Goal: Communication & Community: Answer question/provide support

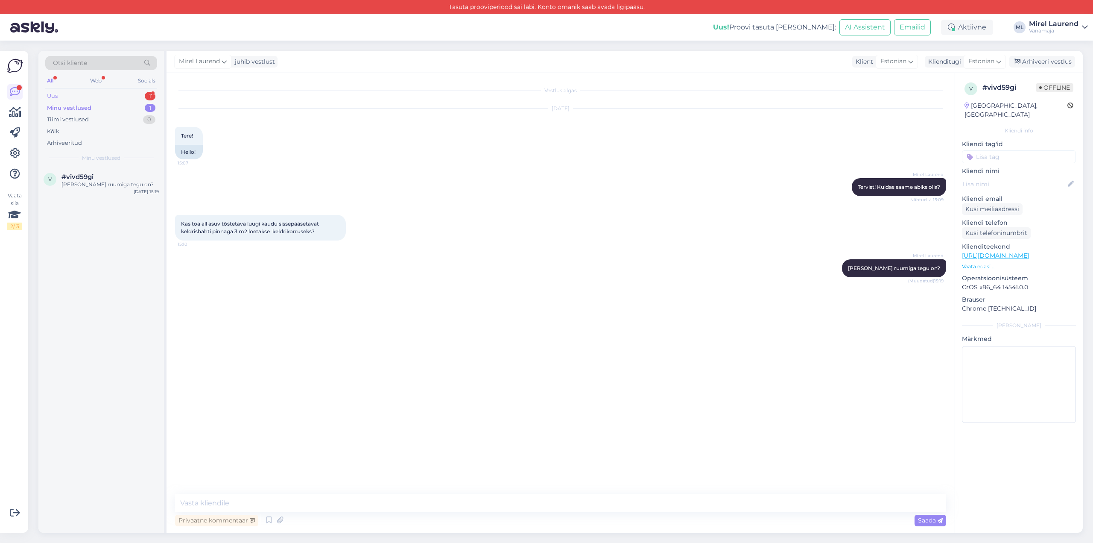
click at [123, 94] on div "Uus 1" at bounding box center [101, 96] width 112 height 12
click at [132, 196] on div "l #l78tm7ce 1 Tere, mismoodi see konsultatsioon välja näeb? [DATE] 11:20" at bounding box center [101, 186] width 126 height 38
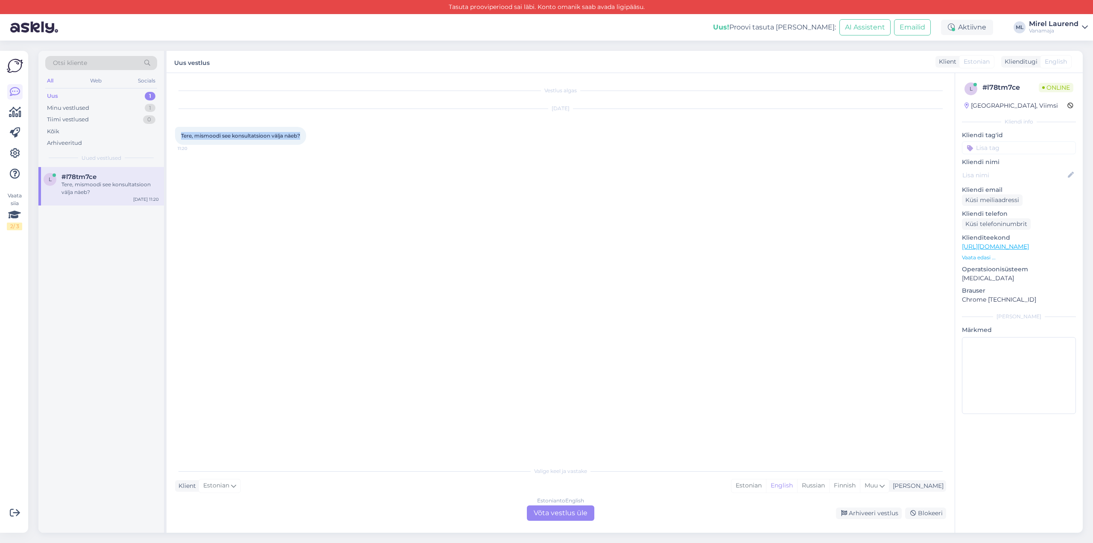
drag, startPoint x: 180, startPoint y: 132, endPoint x: 305, endPoint y: 145, distance: 125.4
click at [305, 145] on div "[DATE] Tere, mismoodi see konsultatsioon välja näeb? 11:20" at bounding box center [560, 127] width 771 height 55
drag, startPoint x: 296, startPoint y: 140, endPoint x: 290, endPoint y: 135, distance: 7.6
copy span "Tere, mismoodi see konsultatsioon välja näeb?"
drag, startPoint x: 532, startPoint y: 84, endPoint x: 604, endPoint y: 84, distance: 72.2
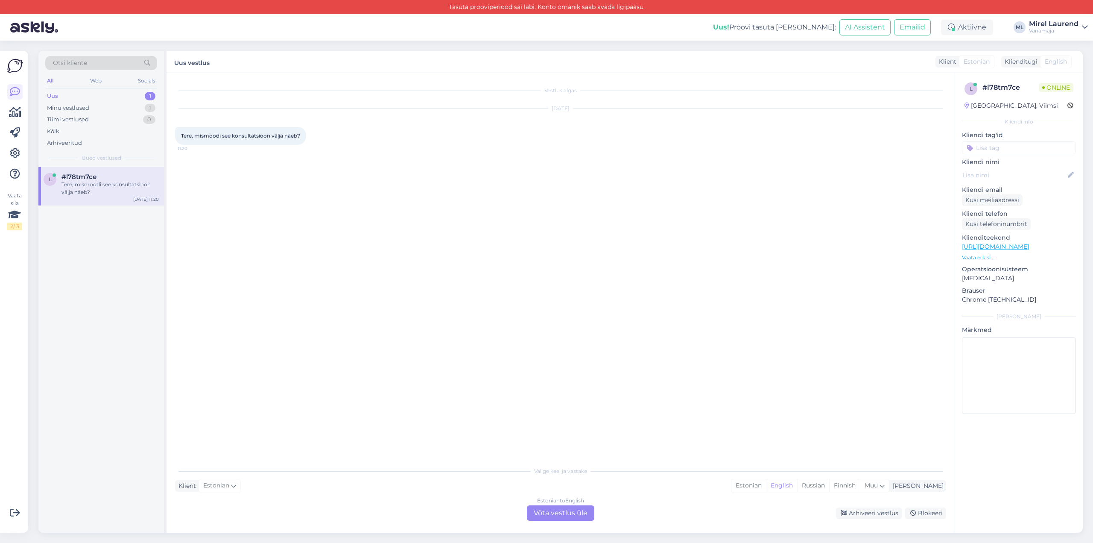
click at [604, 84] on div "Vestlus algas [DATE] Tere, mismoodi see konsultatsioon välja näeb? 11:20" at bounding box center [564, 268] width 779 height 373
click at [286, 137] on span "Tere, mismoodi see konsultatsioon välja näeb?" at bounding box center [240, 135] width 119 height 6
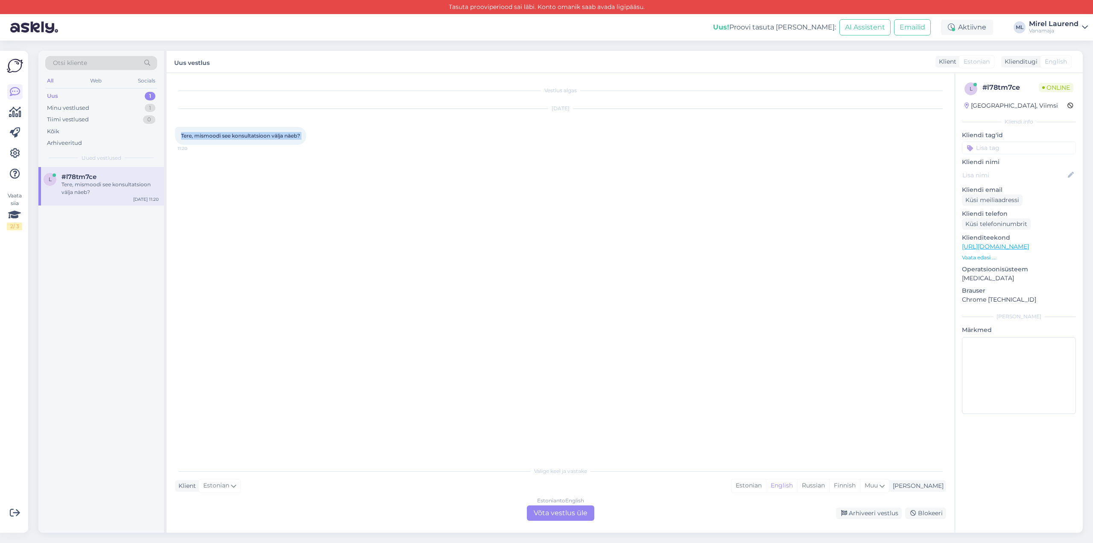
click at [300, 138] on span "Tere, mismoodi see konsultatsioon välja näeb?" at bounding box center [240, 135] width 119 height 6
drag, startPoint x: 303, startPoint y: 138, endPoint x: 171, endPoint y: 124, distance: 133.1
click at [171, 124] on div "Vestlus algas [DATE] Tere, mismoodi see konsultatsioon välja näeb? 11:20 Valige…" at bounding box center [561, 303] width 788 height 460
click at [176, 129] on div "Tere, mismoodi see konsultatsioon välja näeb? 11:20" at bounding box center [240, 136] width 131 height 18
click at [212, 137] on span "Tere, mismoodi see konsultatsioon välja näeb?" at bounding box center [240, 135] width 119 height 6
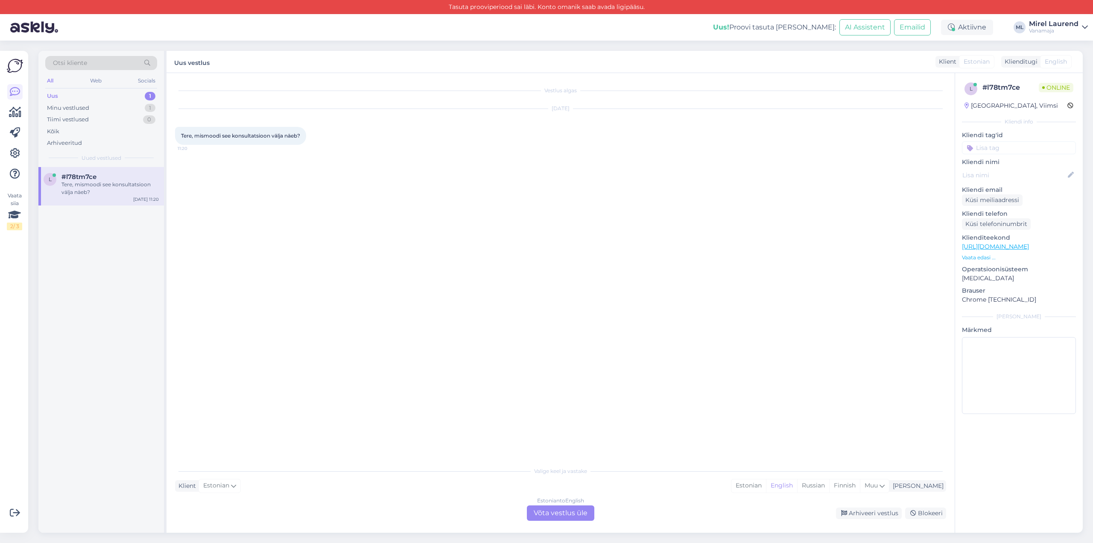
click at [213, 136] on span "Tere, mismoodi see konsultatsioon välja näeb?" at bounding box center [240, 135] width 119 height 6
click at [566, 513] on div "Estonian to English Võta vestlus üle" at bounding box center [560, 512] width 67 height 15
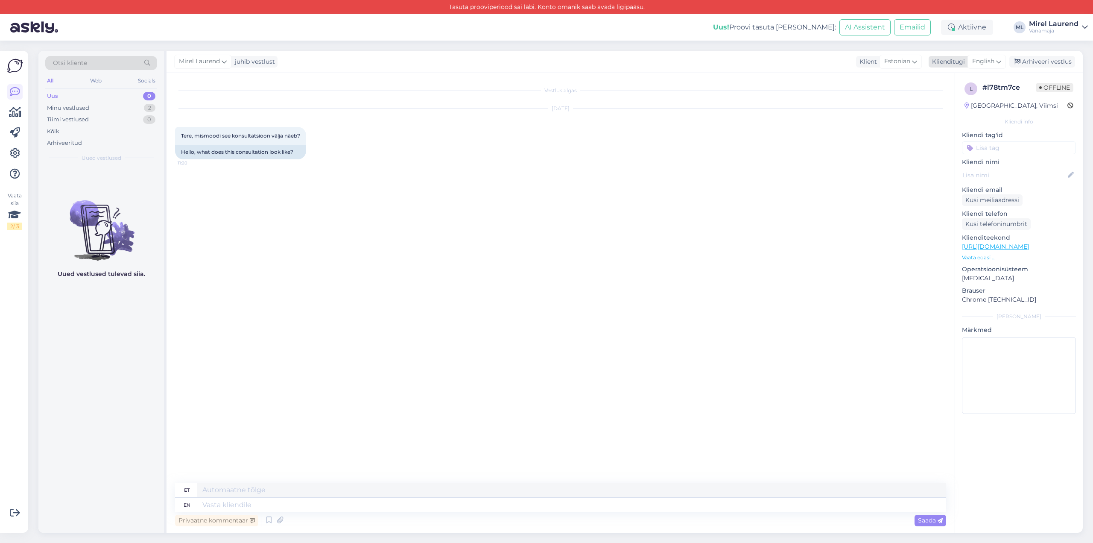
click at [987, 60] on span "English" at bounding box center [983, 61] width 22 height 9
drag, startPoint x: 961, startPoint y: 112, endPoint x: 901, endPoint y: 155, distance: 73.5
click at [961, 112] on link "Estonian" at bounding box center [968, 109] width 94 height 14
click at [371, 502] on textarea at bounding box center [560, 503] width 771 height 18
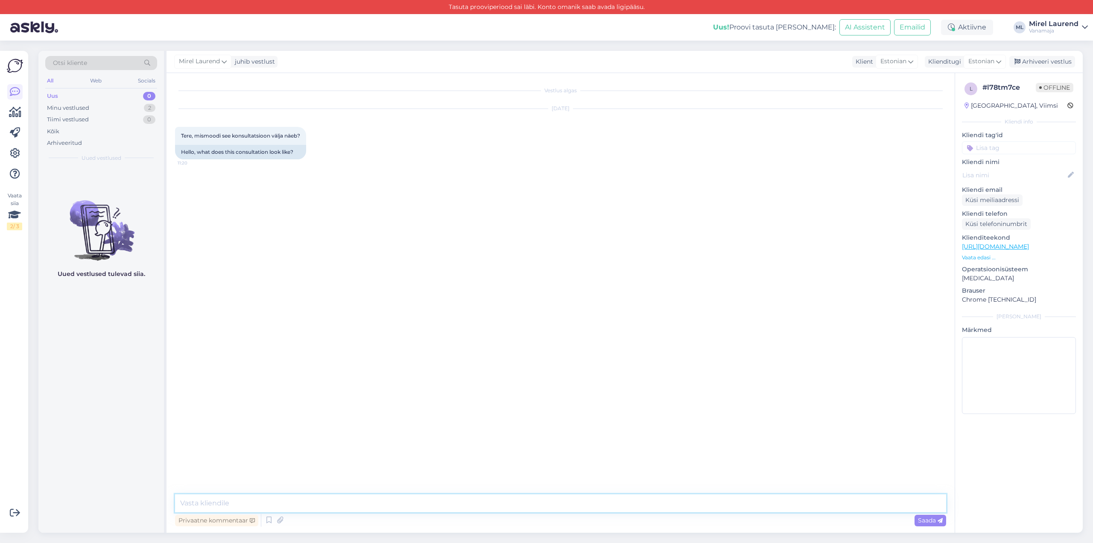
paste textarea "Tervist! Peate silmas hoonele kasutusloa taotlemist? Konsulteerida saame nii te…"
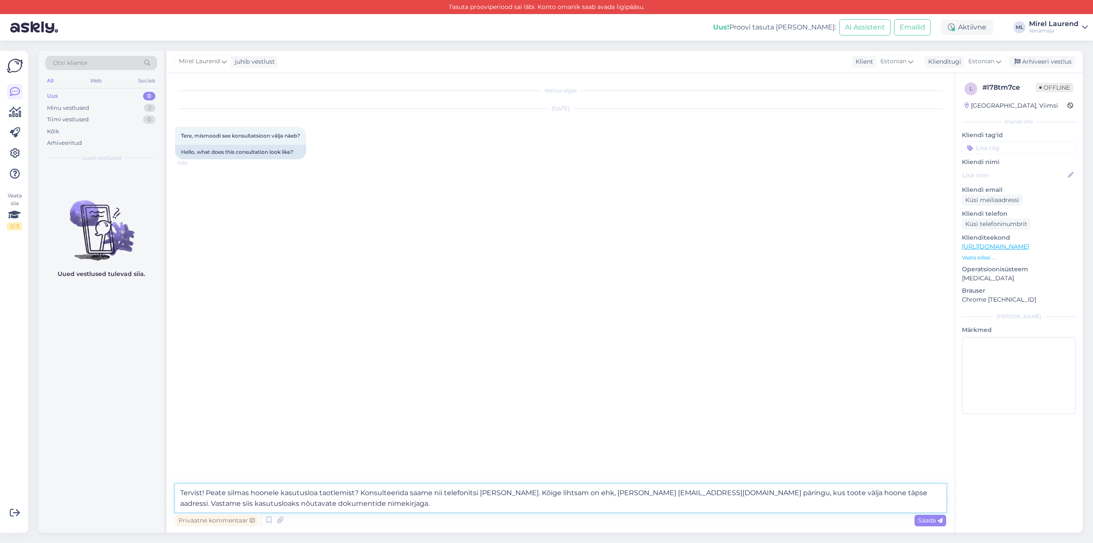
type textarea "Tervist! Peate silmas hoonele kasutusloa taotlemist? Konsulteerida saame nii te…"
click at [482, 360] on div "Vestlus algas [DATE] Tere, mismoodi see konsultatsioon välja näeb? 11:20 Hello,…" at bounding box center [564, 279] width 779 height 395
click at [936, 522] on span "Saada" at bounding box center [930, 520] width 25 height 8
